Goal: Information Seeking & Learning: Compare options

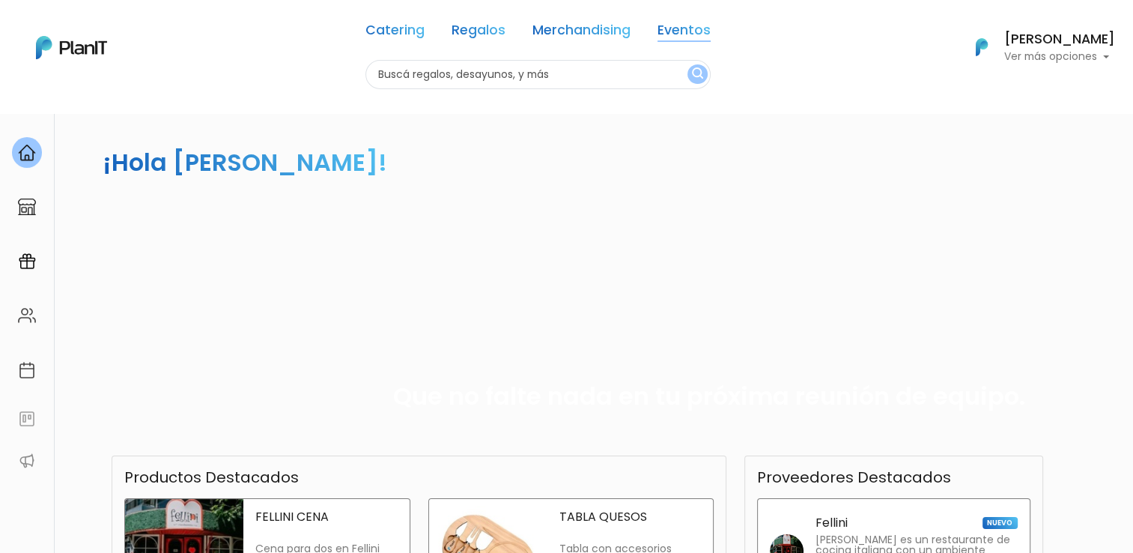
click at [671, 34] on link "Eventos" at bounding box center [684, 33] width 53 height 18
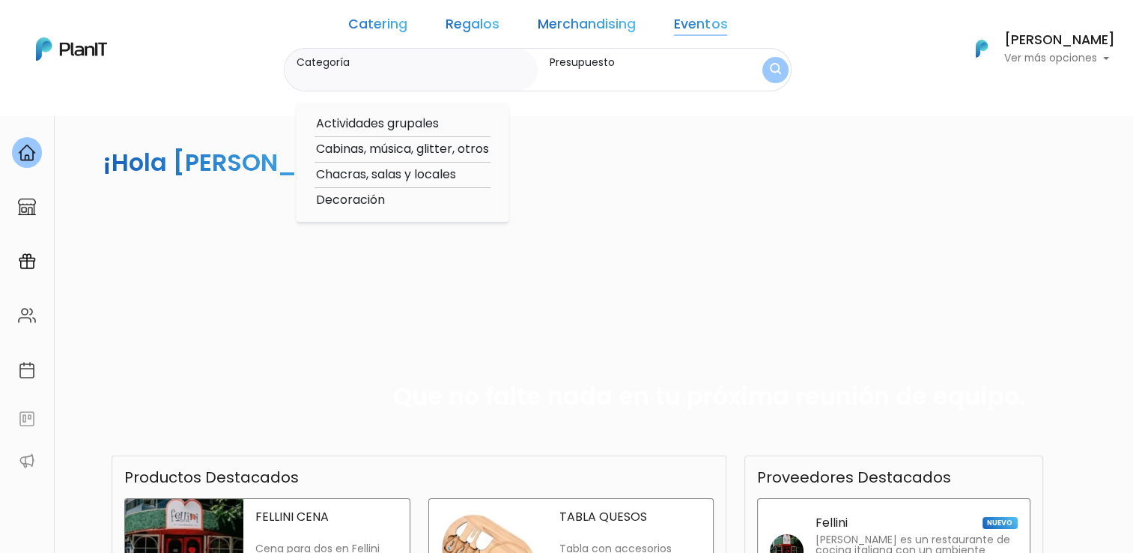
click at [464, 148] on option "Cabinas, música, glitter, otros" at bounding box center [403, 149] width 176 height 19
type input "Cabinas, música, glitter, otros"
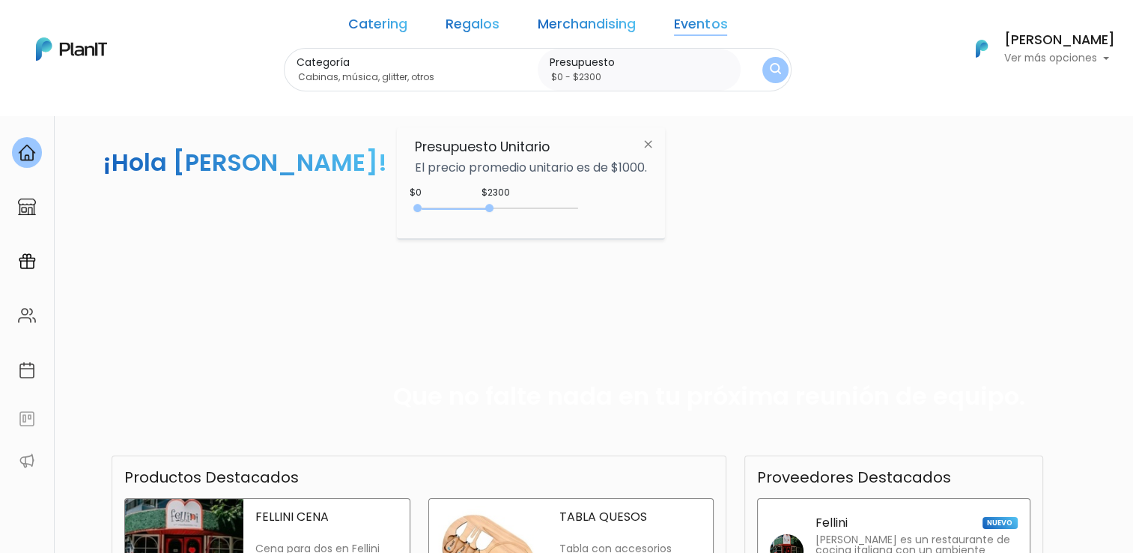
drag, startPoint x: 452, startPoint y: 209, endPoint x: 494, endPoint y: 222, distance: 44.1
click at [494, 222] on div "$2300 $0 0 : 2300 0 2300 0,2300" at bounding box center [531, 211] width 232 height 30
type input "$0 - Más de $5000"
drag, startPoint x: 488, startPoint y: 204, endPoint x: 624, endPoint y: 247, distance: 142.1
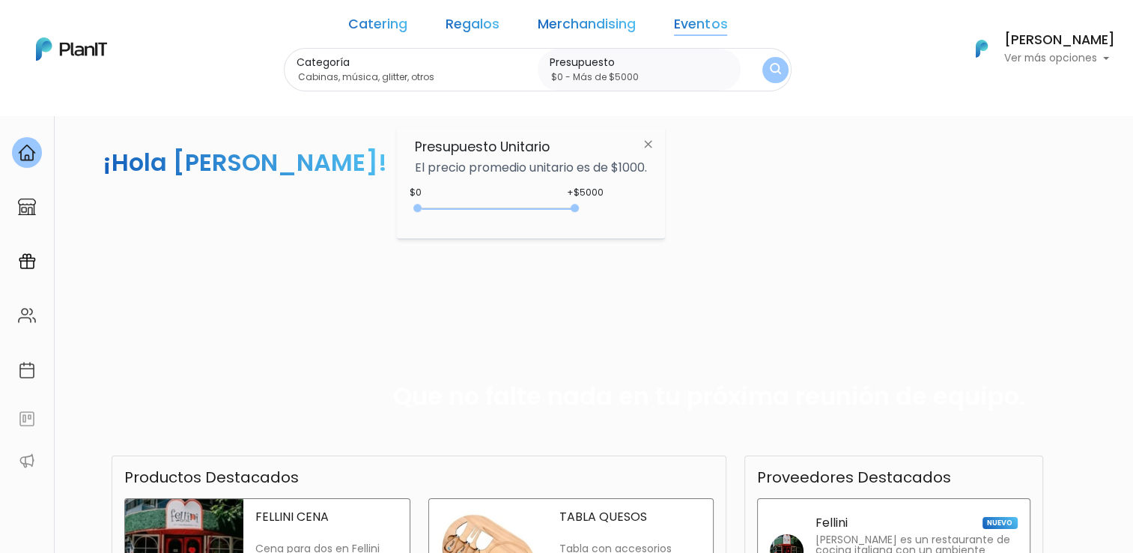
click at [624, 247] on body "Catering Regalos Merchandising Eventos Catering Regalos Merchandising Eventos C…" at bounding box center [566, 276] width 1133 height 553
click at [770, 76] on img "submit" at bounding box center [776, 69] width 12 height 15
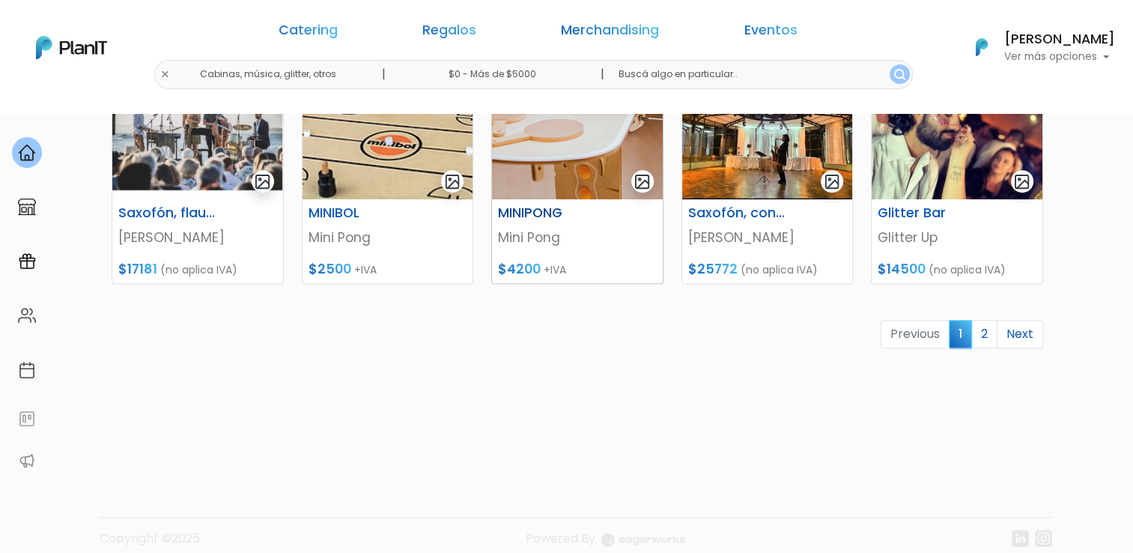
scroll to position [749, 0]
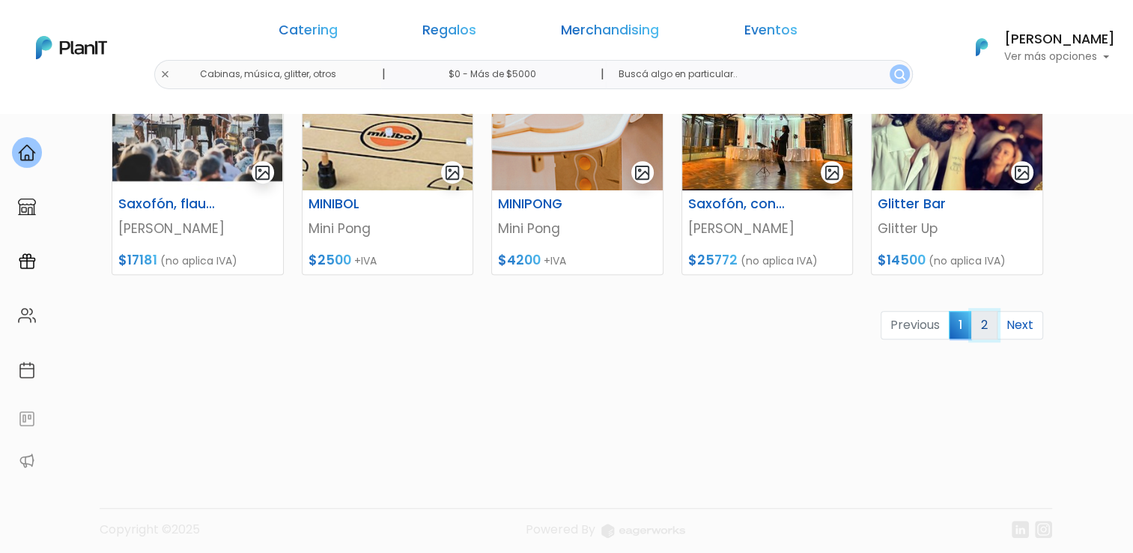
click at [984, 321] on link "2" at bounding box center [985, 325] width 26 height 28
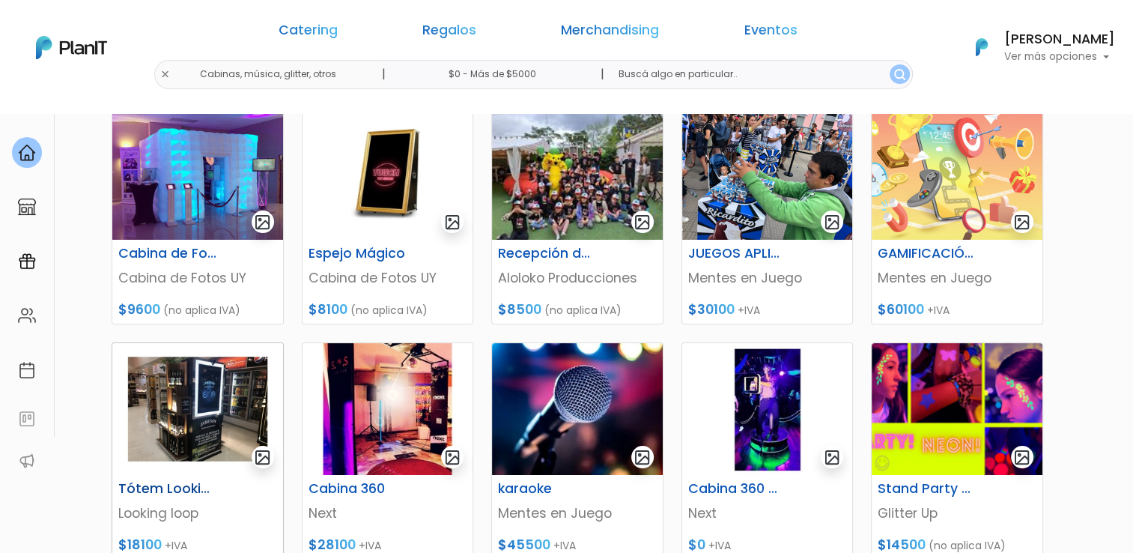
scroll to position [225, 0]
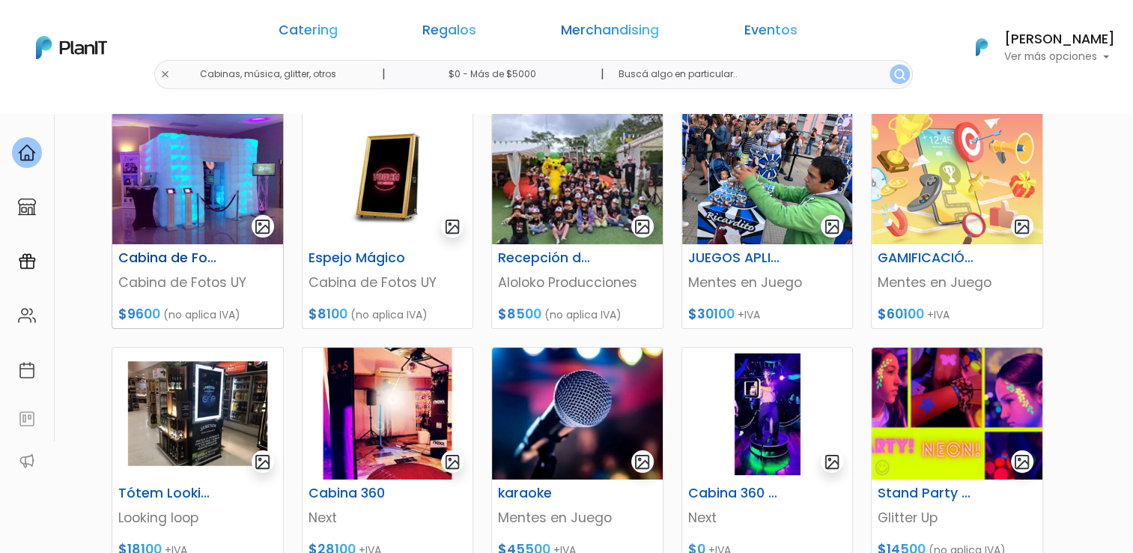
click at [201, 196] on img at bounding box center [197, 178] width 171 height 132
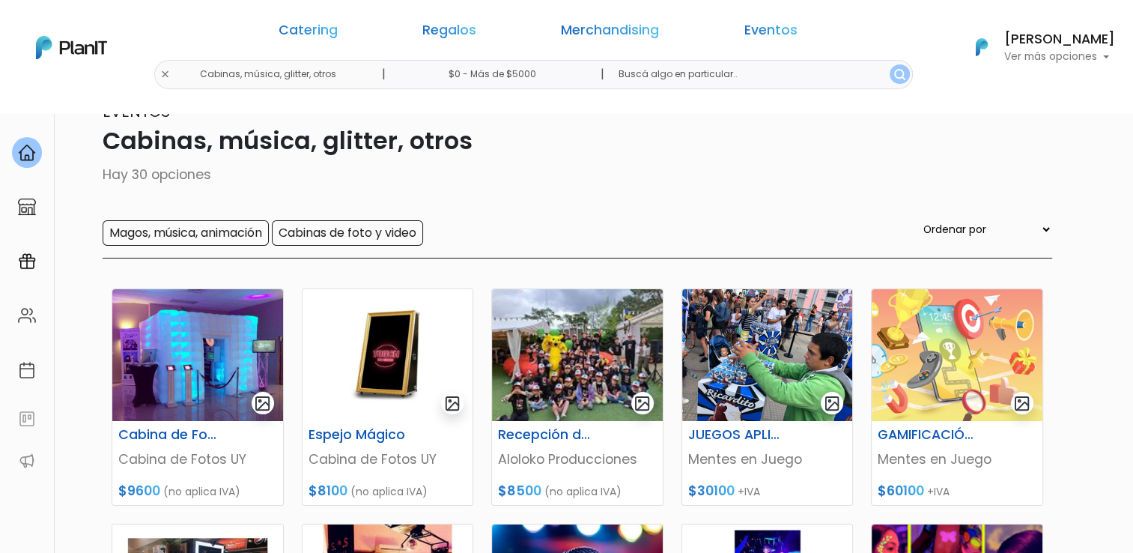
scroll to position [75, 0]
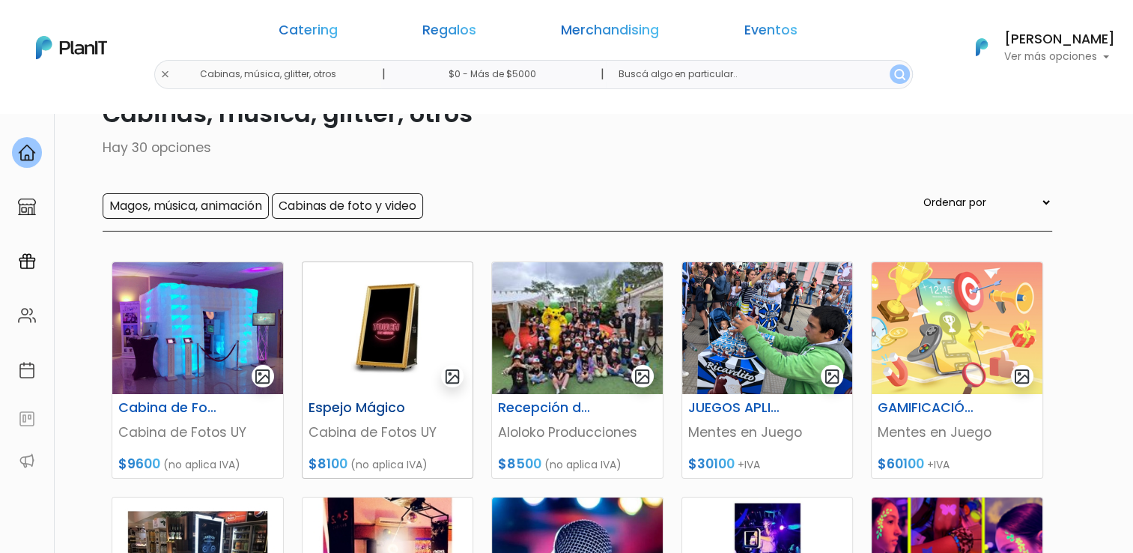
click at [354, 363] on img at bounding box center [388, 328] width 171 height 132
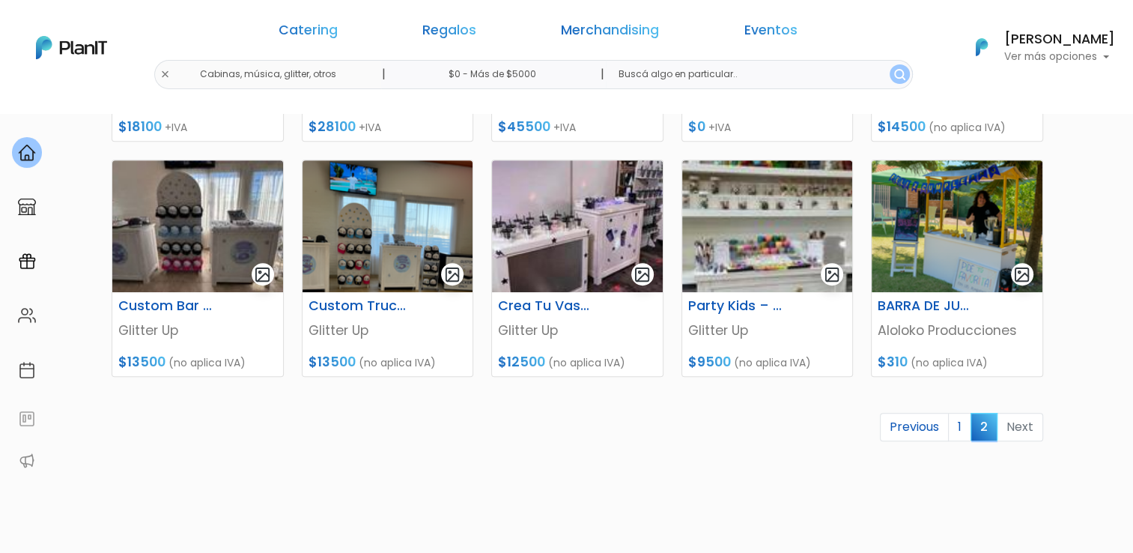
scroll to position [674, 0]
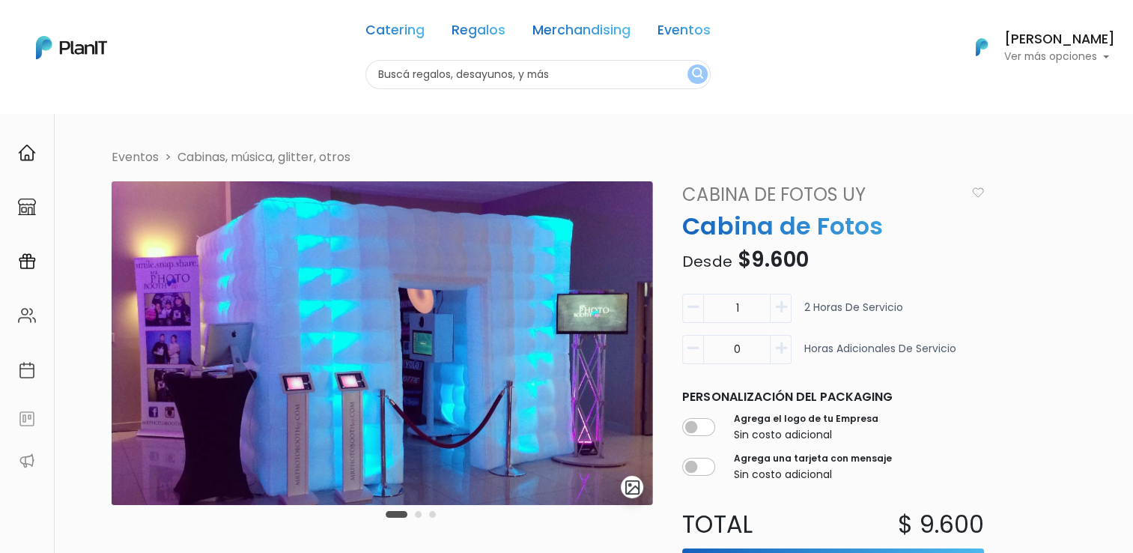
click at [419, 513] on button "Carousel Page 2" at bounding box center [418, 514] width 7 height 7
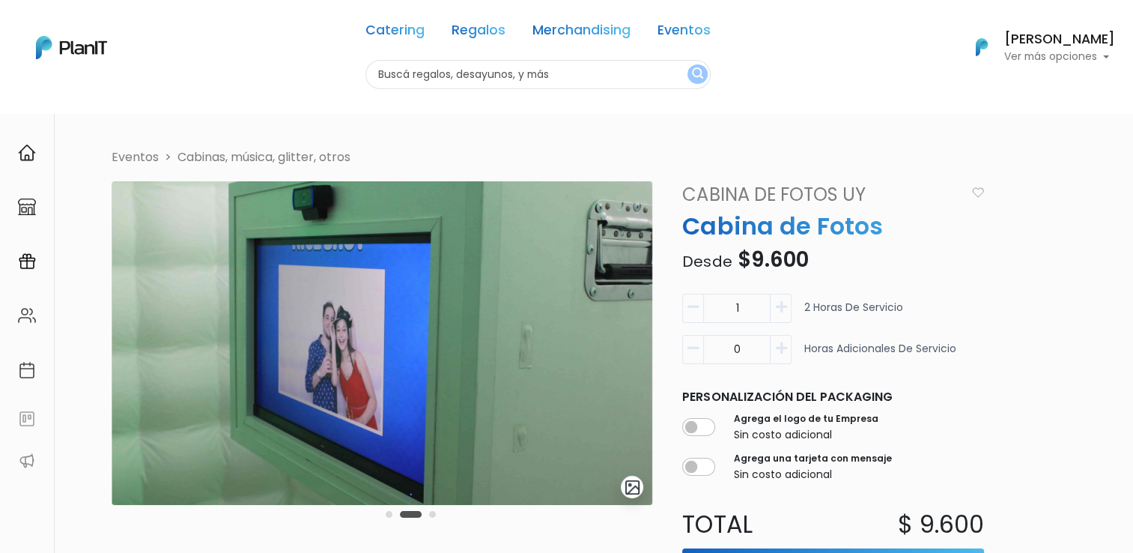
click at [432, 515] on button "Carousel Page 3" at bounding box center [432, 514] width 7 height 7
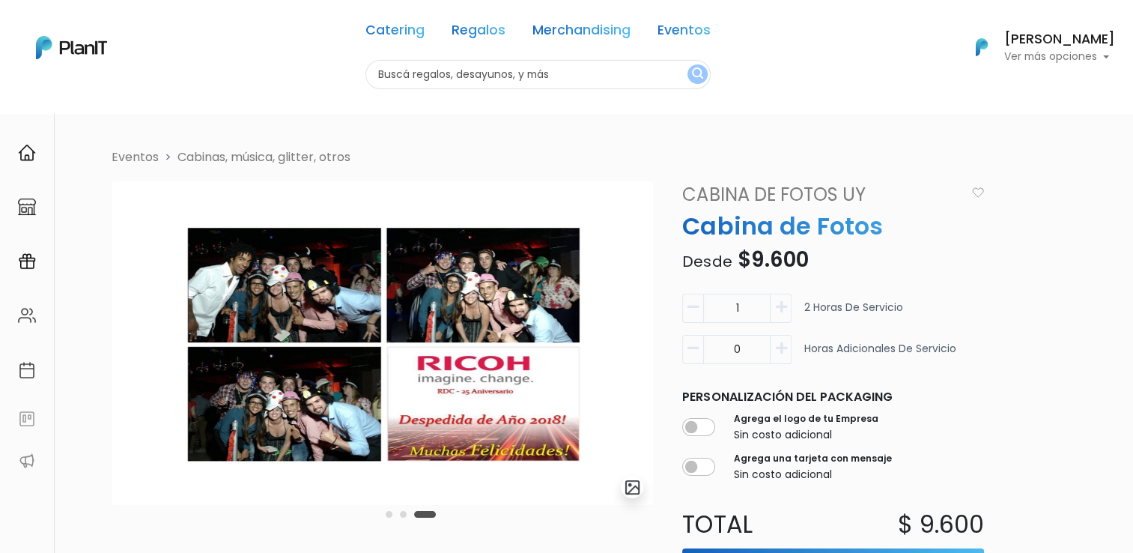
click at [390, 517] on button "Carousel Page 1" at bounding box center [389, 514] width 7 height 7
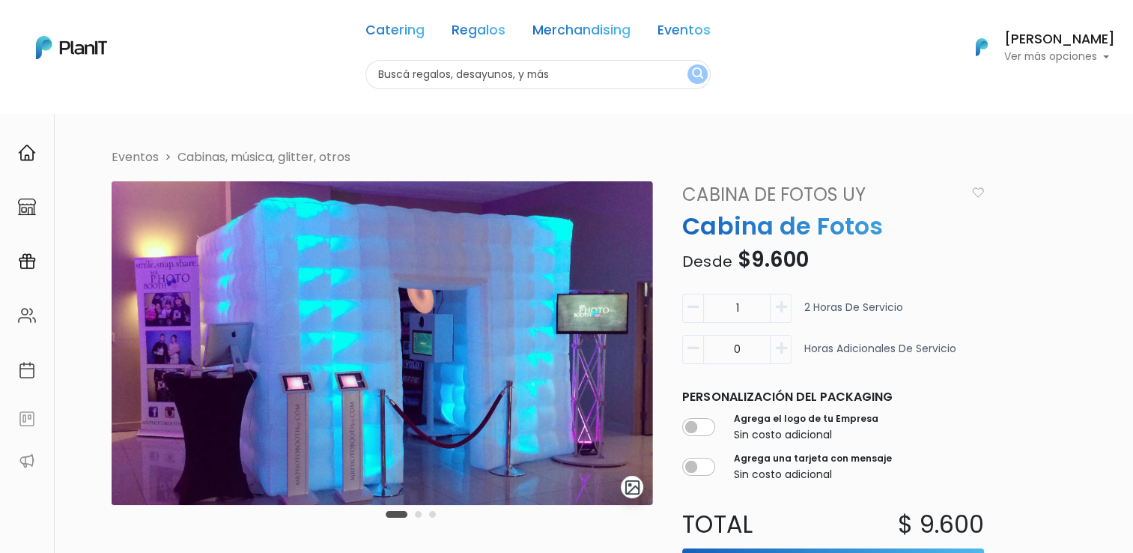
click at [416, 517] on button "Carousel Page 2" at bounding box center [418, 514] width 7 height 7
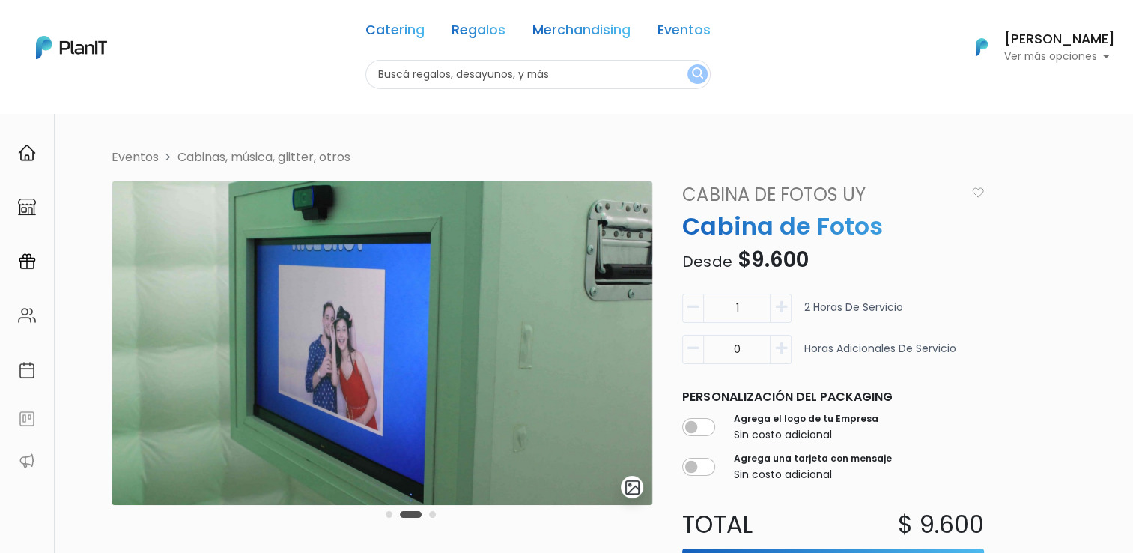
click at [387, 516] on button "Carousel Page 1" at bounding box center [389, 514] width 7 height 7
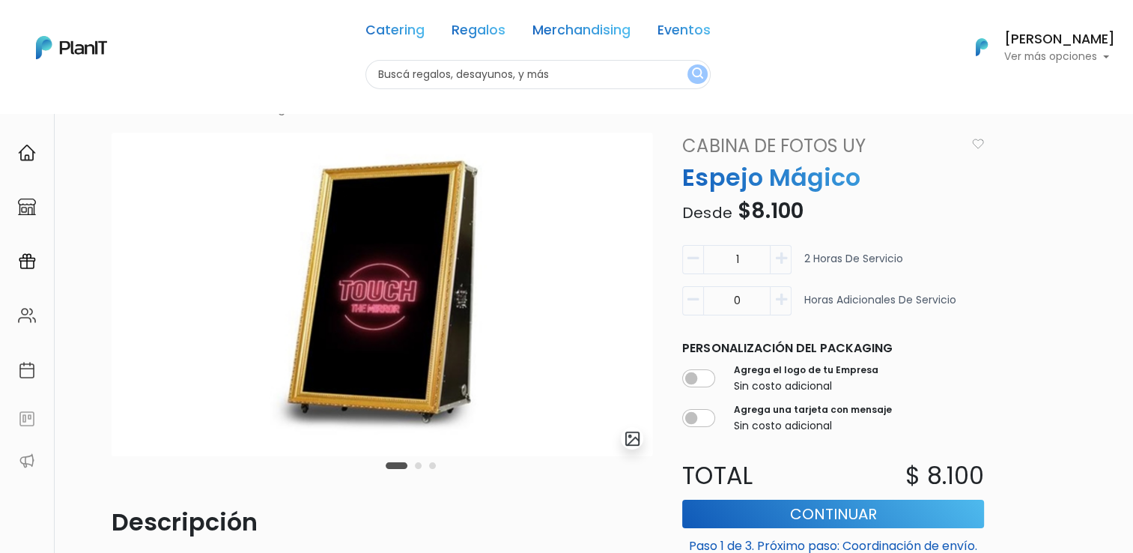
scroll to position [75, 0]
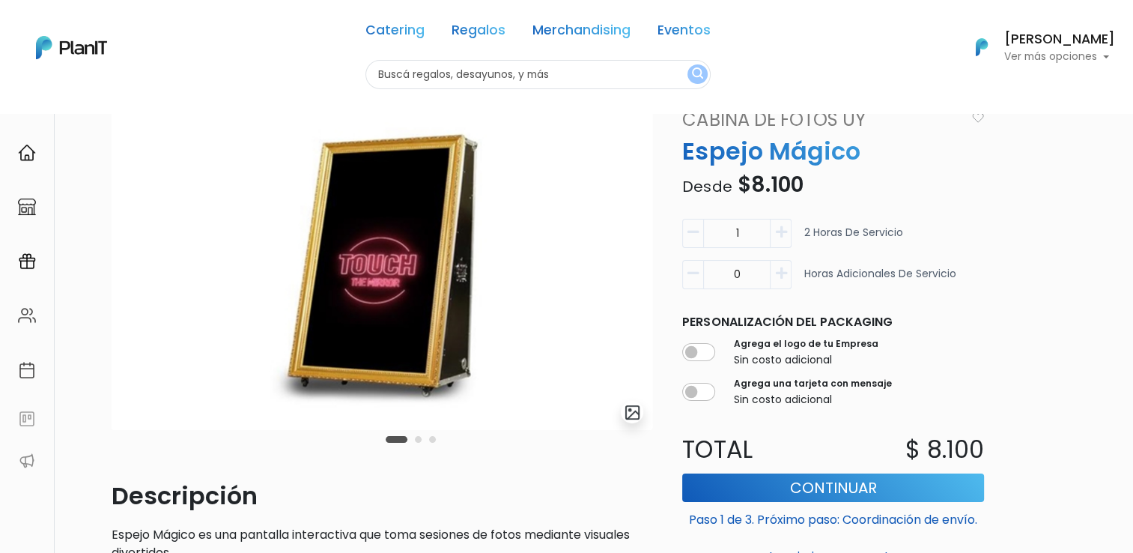
click at [419, 439] on button "Carousel Page 2" at bounding box center [418, 439] width 7 height 7
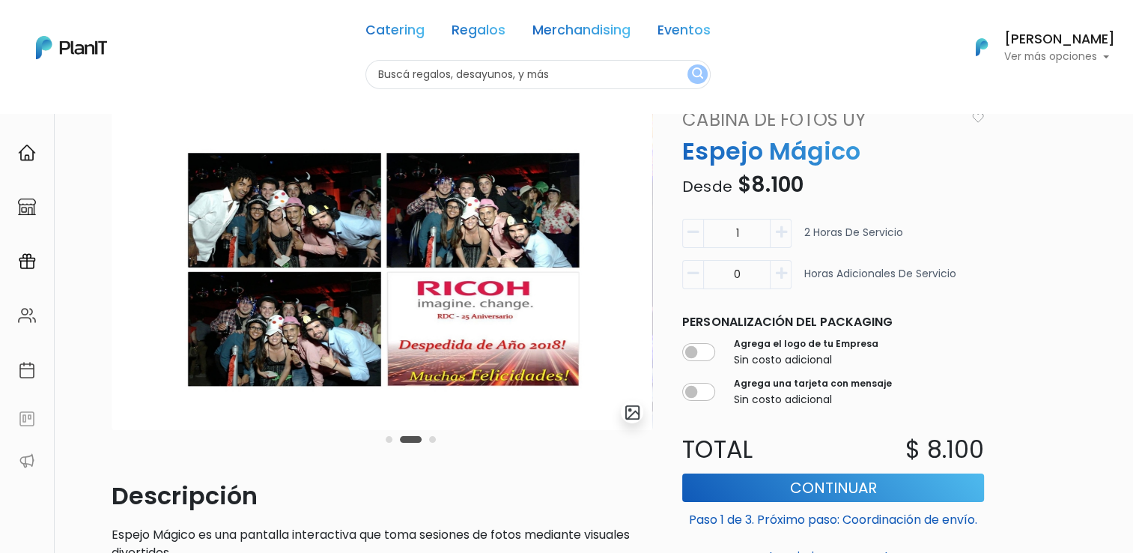
click at [432, 443] on div "Carousel Pagination" at bounding box center [411, 439] width 58 height 18
click at [430, 440] on button "Carousel Page 3" at bounding box center [432, 439] width 7 height 7
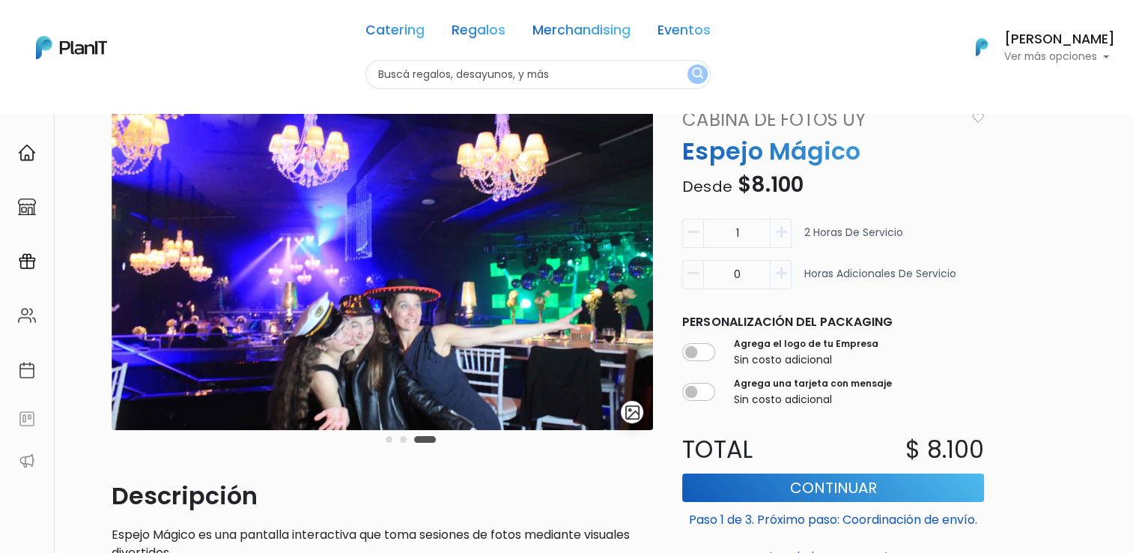
click at [390, 439] on button "Carousel Page 1" at bounding box center [389, 439] width 7 height 7
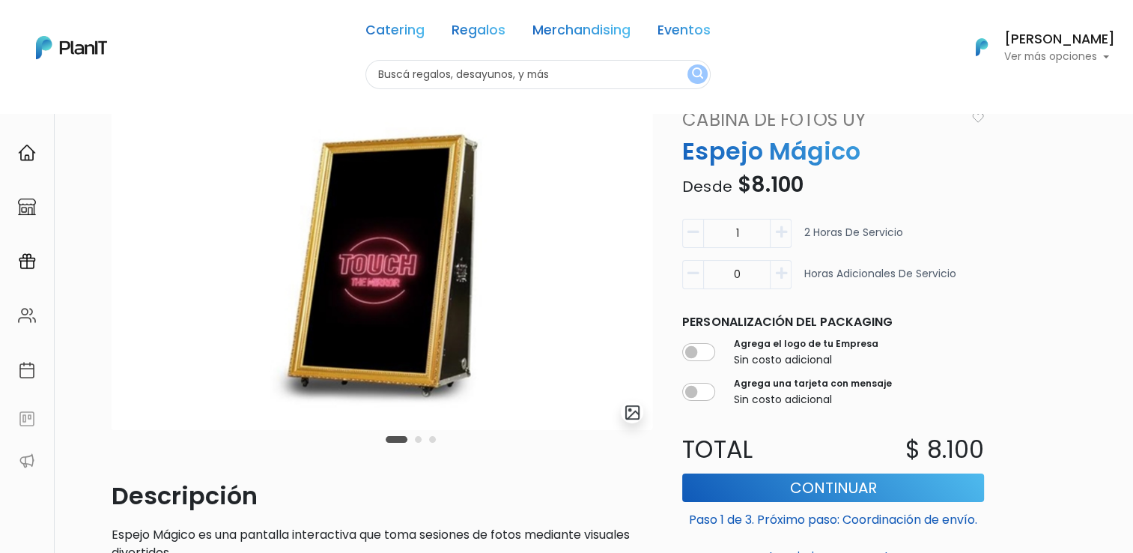
click at [416, 440] on button "Carousel Page 2" at bounding box center [418, 439] width 7 height 7
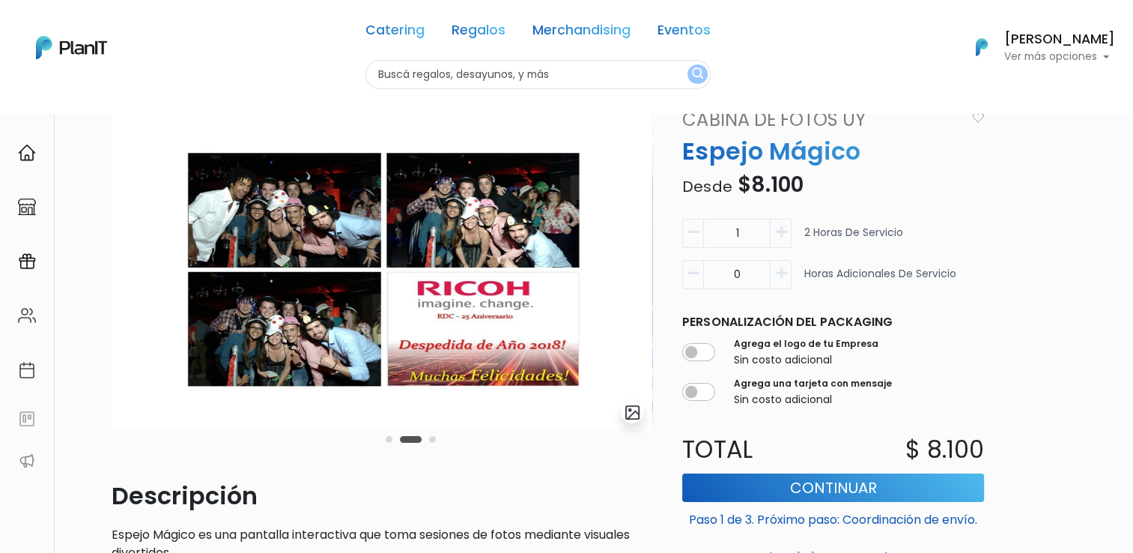
click at [392, 440] on button "Carousel Page 1" at bounding box center [389, 439] width 7 height 7
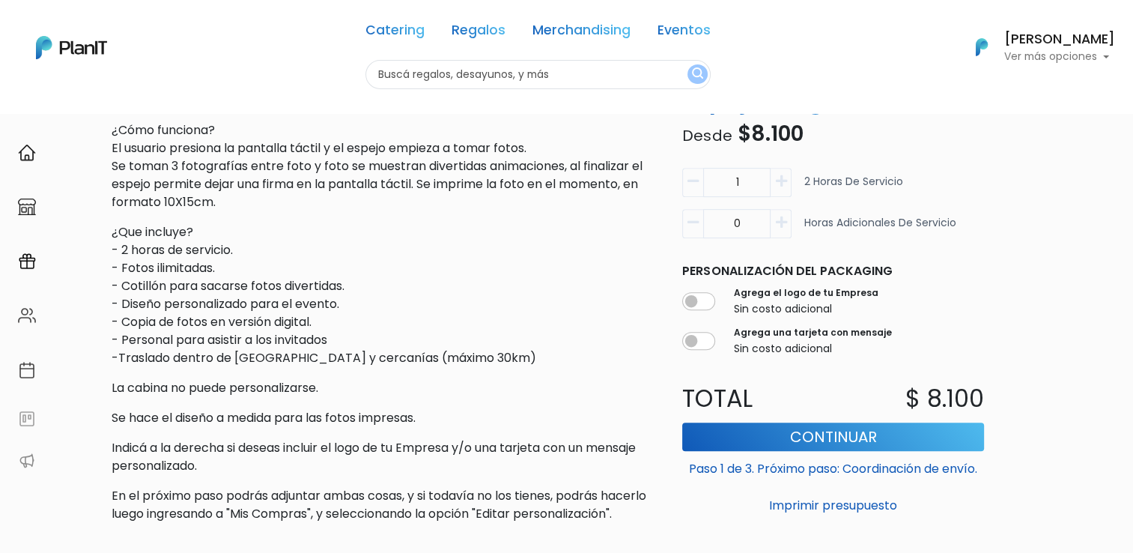
scroll to position [718, 0]
